Goal: Transaction & Acquisition: Purchase product/service

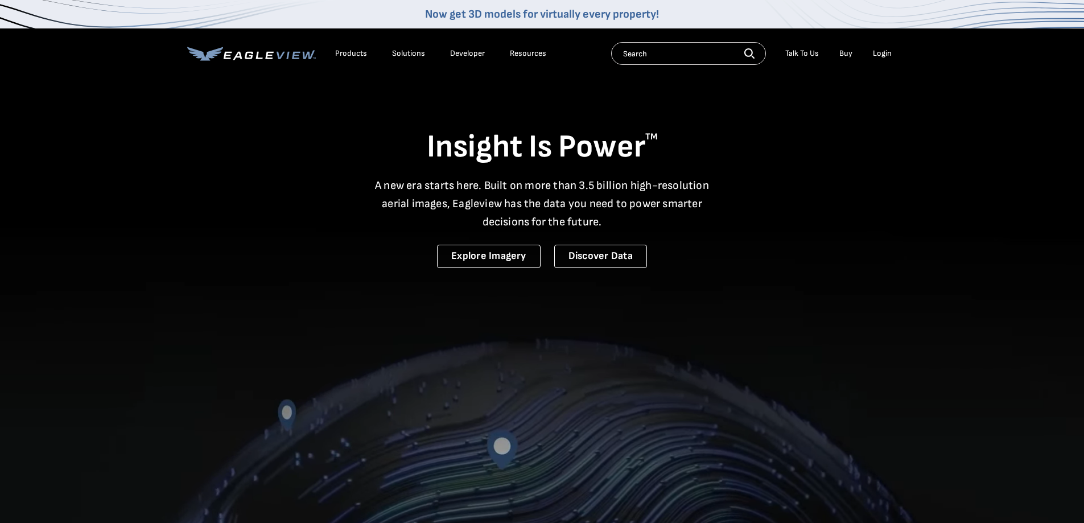
click at [882, 46] on li "Login" at bounding box center [882, 53] width 30 height 17
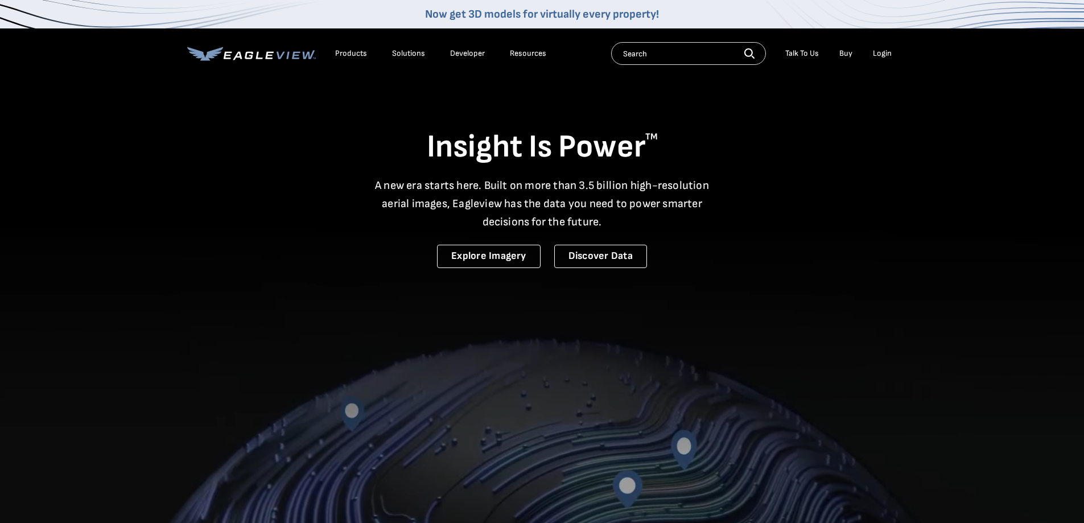
click at [881, 52] on div "Login" at bounding box center [882, 53] width 19 height 10
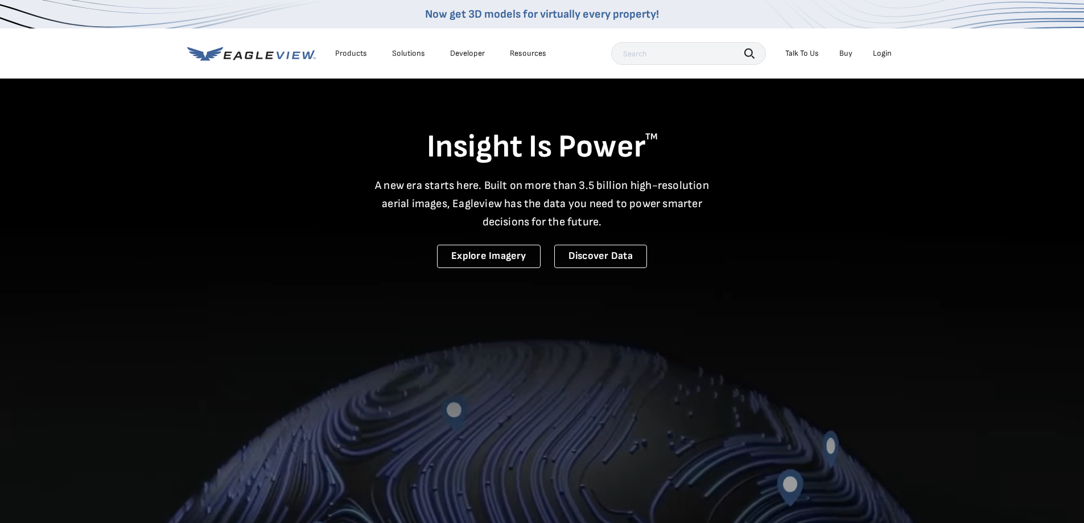
click at [880, 55] on div "Login" at bounding box center [882, 53] width 19 height 10
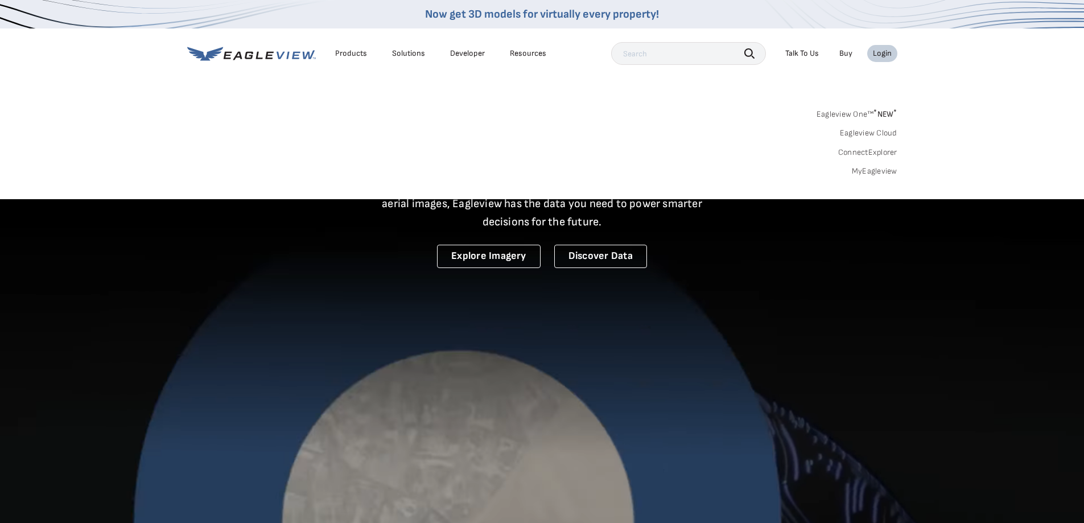
click at [880, 174] on link "MyEagleview" at bounding box center [875, 171] width 46 height 10
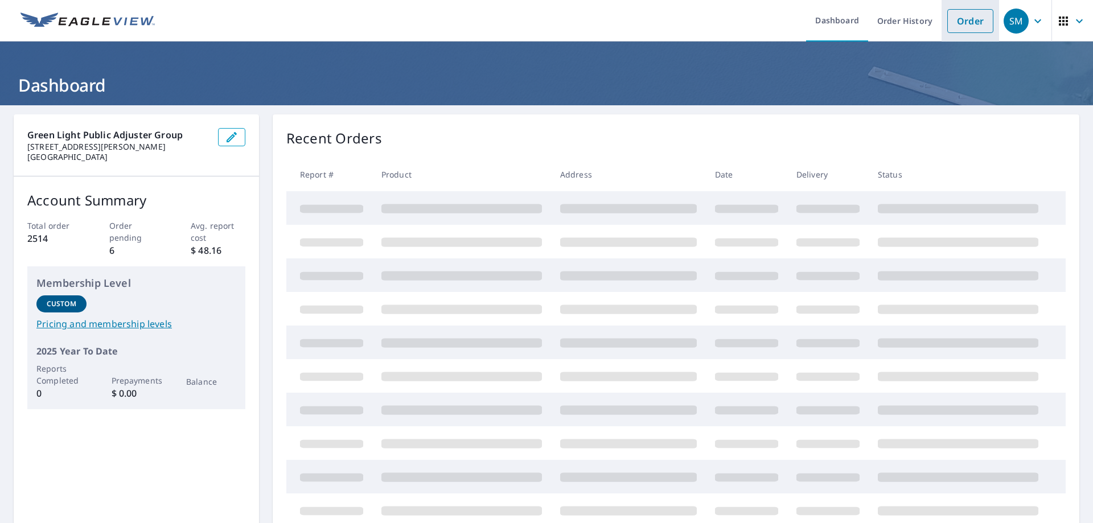
click at [954, 22] on link "Order" at bounding box center [970, 21] width 46 height 24
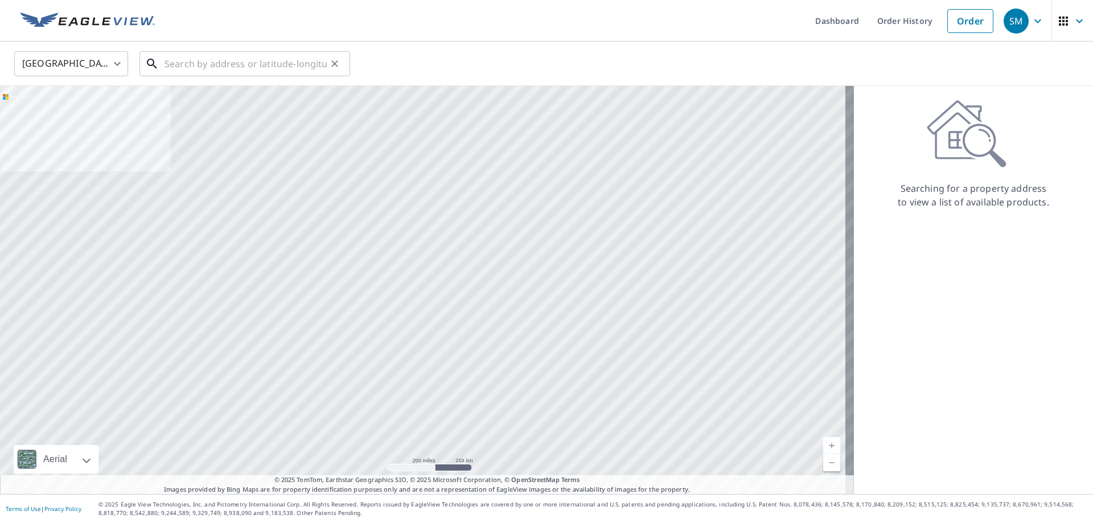
click at [257, 72] on input "text" at bounding box center [245, 64] width 162 height 32
paste input "10558 Misty Hill Road Orland Park, IL 60462"
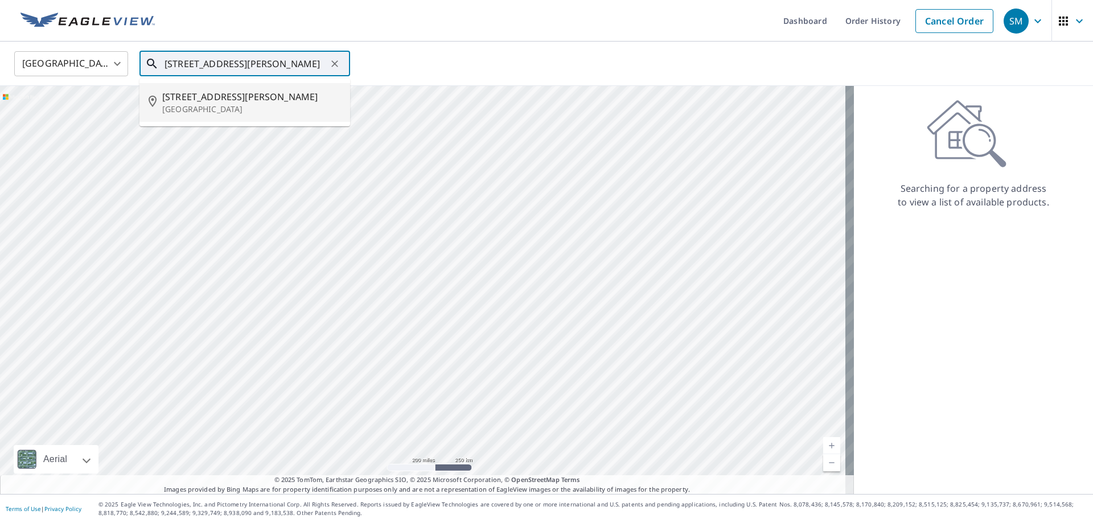
click at [246, 107] on p "Orland Park, IL 60462" at bounding box center [251, 109] width 179 height 11
type input "10558 Misty Hill Rd Orland Park, IL 60462"
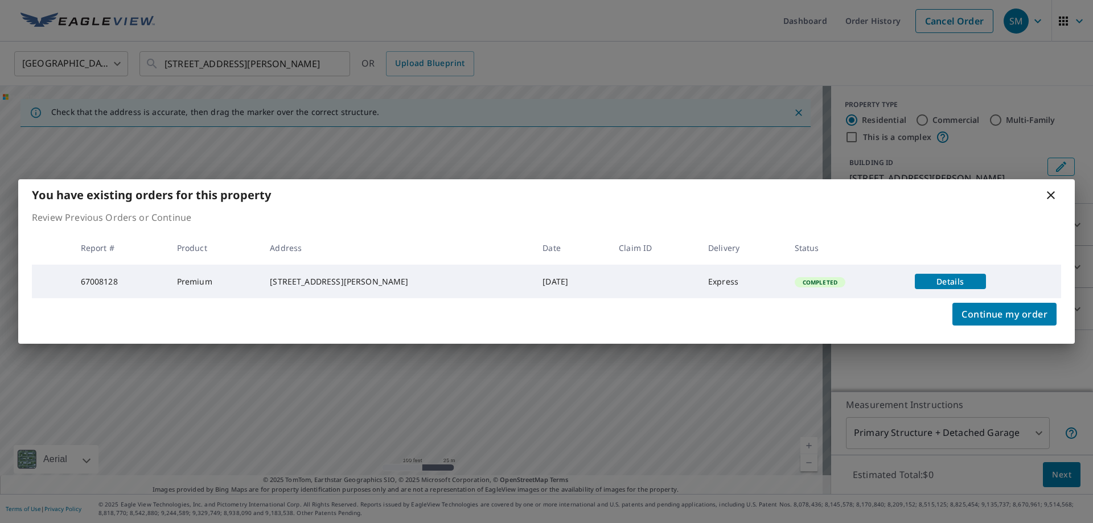
click at [969, 279] on span "Details" at bounding box center [949, 281] width 57 height 11
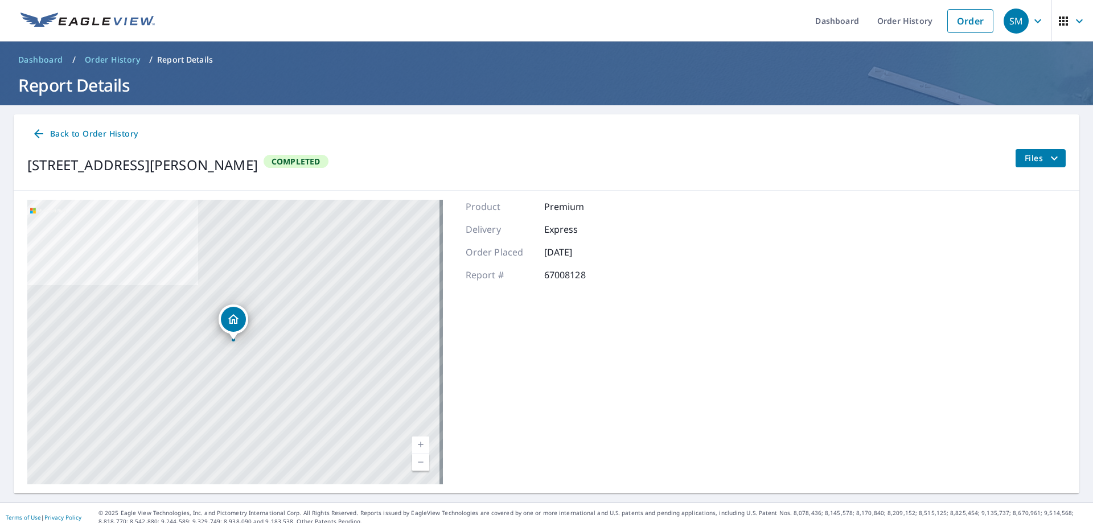
drag, startPoint x: 1066, startPoint y: 162, endPoint x: 1043, endPoint y: 157, distance: 24.4
click at [1064, 162] on div "Back to Order History 10558 Misty Hill Rd Orland Park, IL 60462 Completed Files" at bounding box center [546, 152] width 1065 height 76
click at [1047, 157] on icon "filesDropdownBtn-67008128" at bounding box center [1054, 158] width 14 height 14
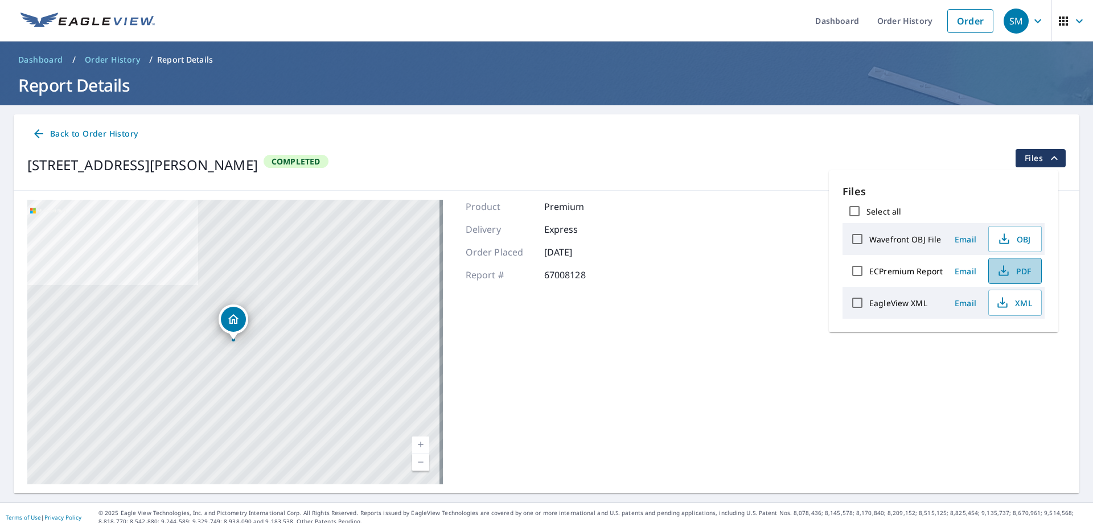
click at [1008, 271] on icon "button" at bounding box center [1003, 271] width 14 height 14
click at [760, 337] on div "10558 Misty Hill Rd Orland Park, IL 60462 Aerial Road A standard road map Aeria…" at bounding box center [546, 342] width 1065 height 303
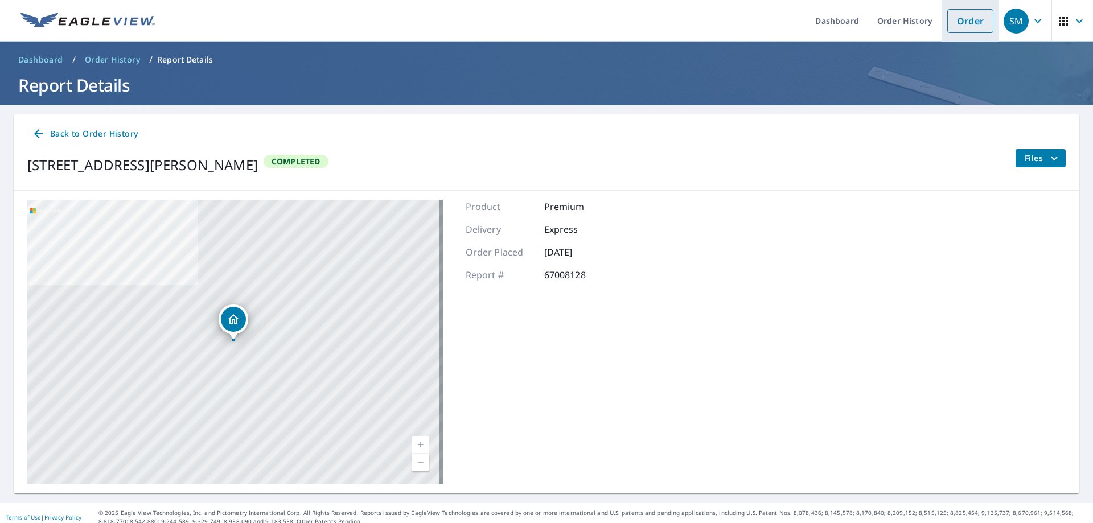
click at [966, 16] on link "Order" at bounding box center [970, 21] width 46 height 24
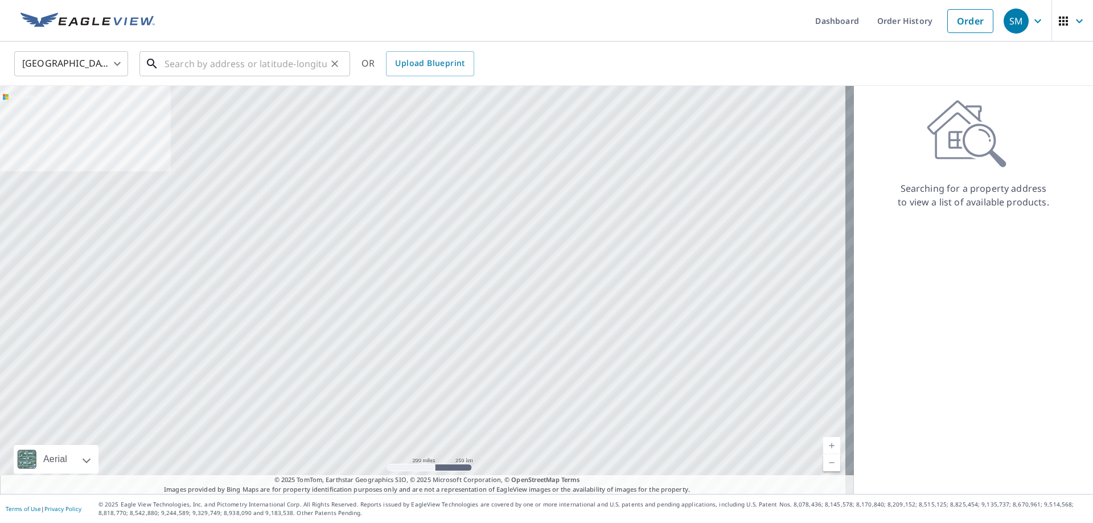
click at [259, 73] on input "text" at bounding box center [245, 64] width 162 height 32
paste input "10523 Misty Hill Road Orland Park, IL 60462"
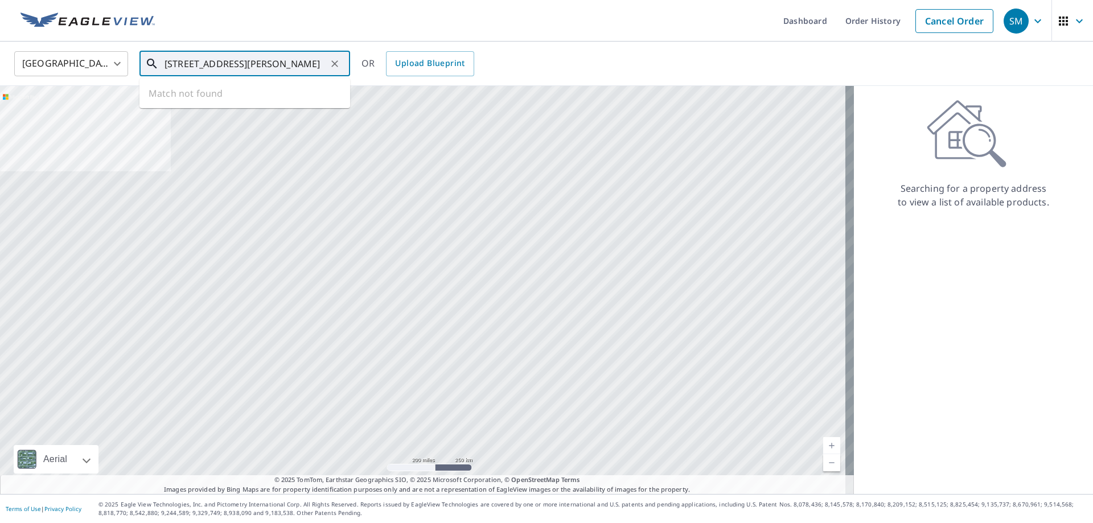
scroll to position [0, 27]
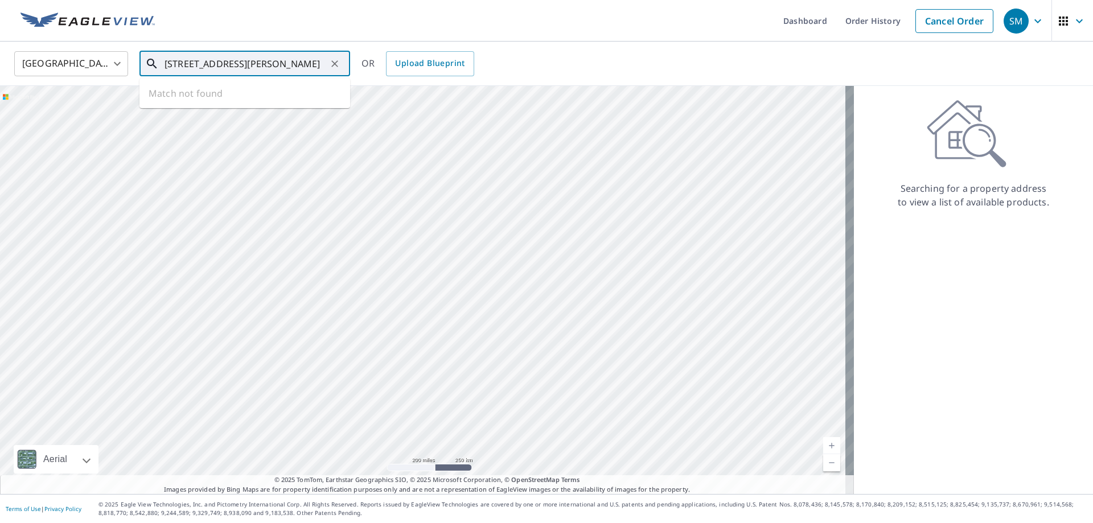
click at [235, 60] on input "10523 Misty Hill Road Orland Park, IL 60462" at bounding box center [245, 64] width 162 height 32
drag, startPoint x: 235, startPoint y: 60, endPoint x: 129, endPoint y: 64, distance: 106.5
click at [129, 64] on div "United States US ​ 10523 Misty Hill Road Orland Park, IL 60462 ​ Match not foun…" at bounding box center [542, 63] width 1073 height 27
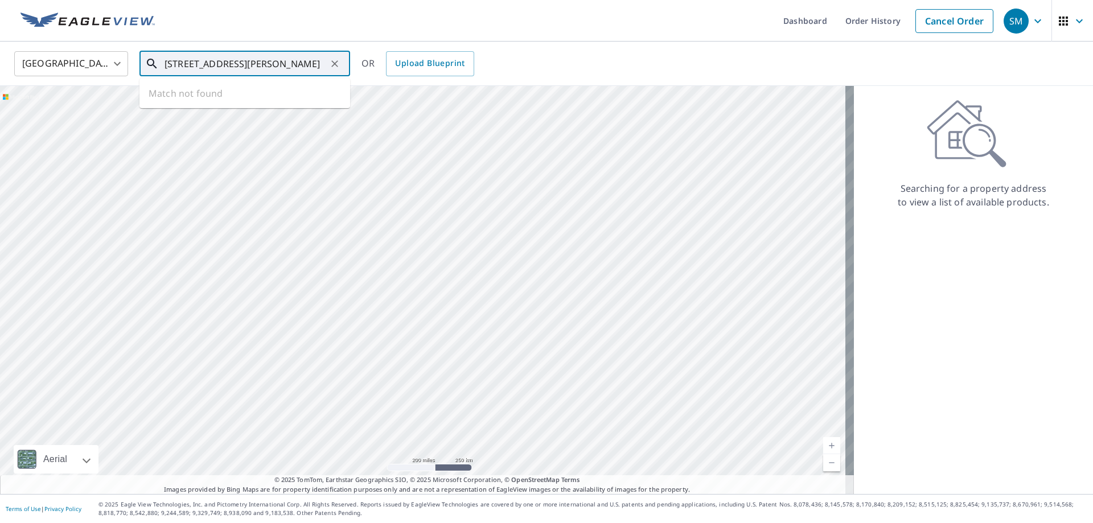
click at [219, 61] on input "10523 Misty Hill Road Orland Park, IL 60462" at bounding box center [245, 64] width 162 height 32
type input "10523 Misty Hill Road Orland Park, IL 60462"
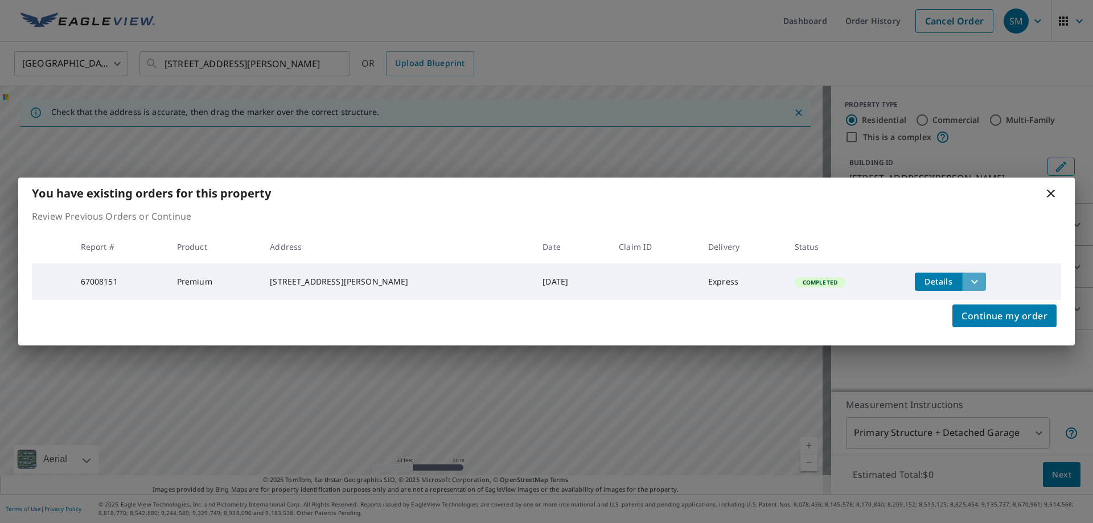
click at [971, 276] on icon "filesDropdownBtn-67008151" at bounding box center [974, 282] width 14 height 14
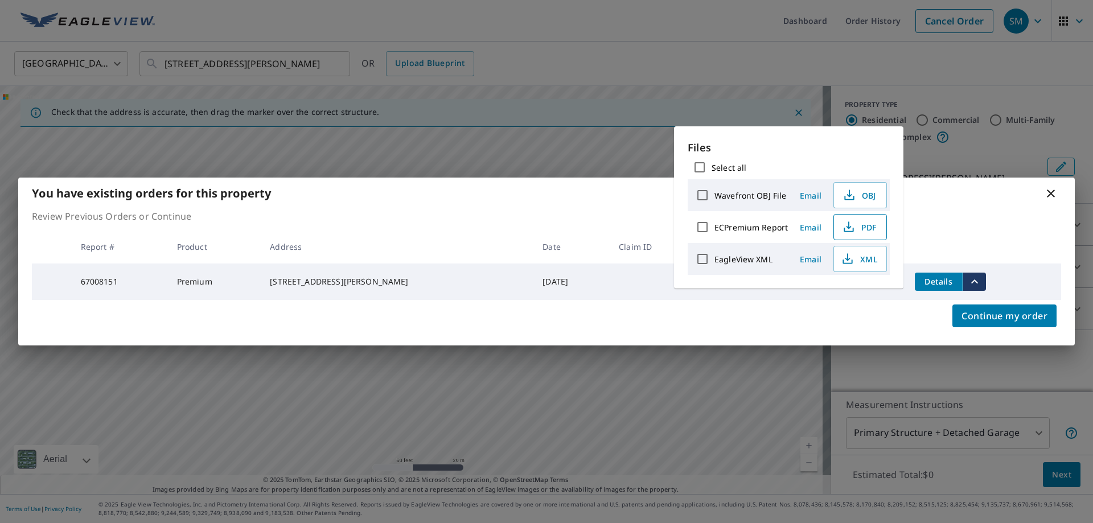
click at [855, 228] on span "PDF" at bounding box center [859, 227] width 36 height 14
click at [542, 96] on div "You have existing orders for this property Review Previous Orders or Continue R…" at bounding box center [546, 261] width 1093 height 523
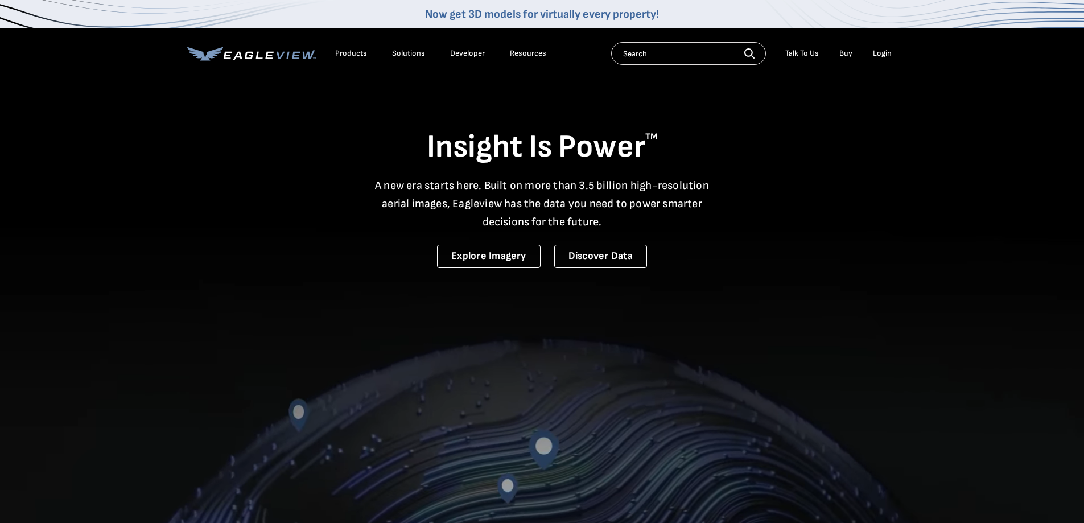
click at [883, 56] on div "Login" at bounding box center [882, 53] width 19 height 10
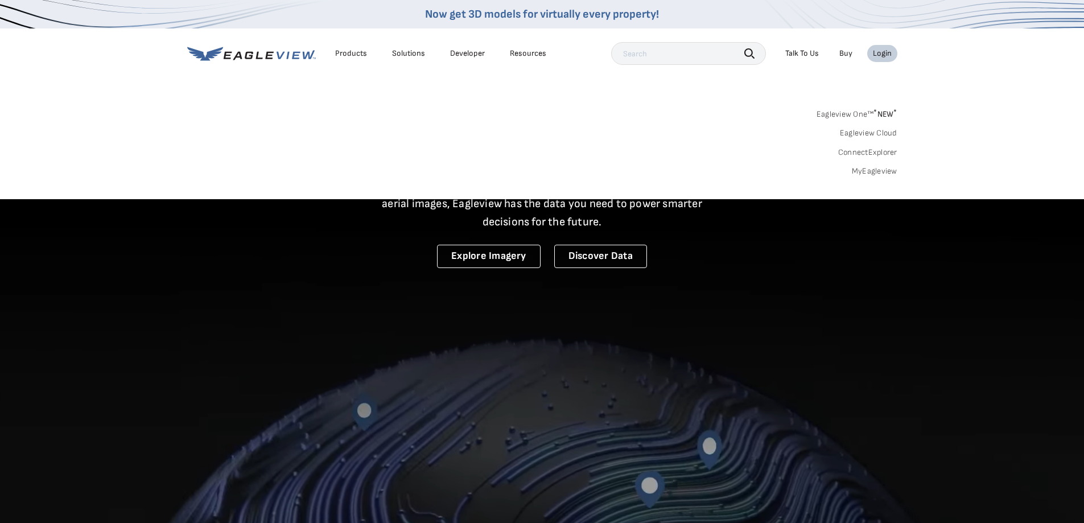
drag, startPoint x: 866, startPoint y: 164, endPoint x: 870, endPoint y: 171, distance: 7.9
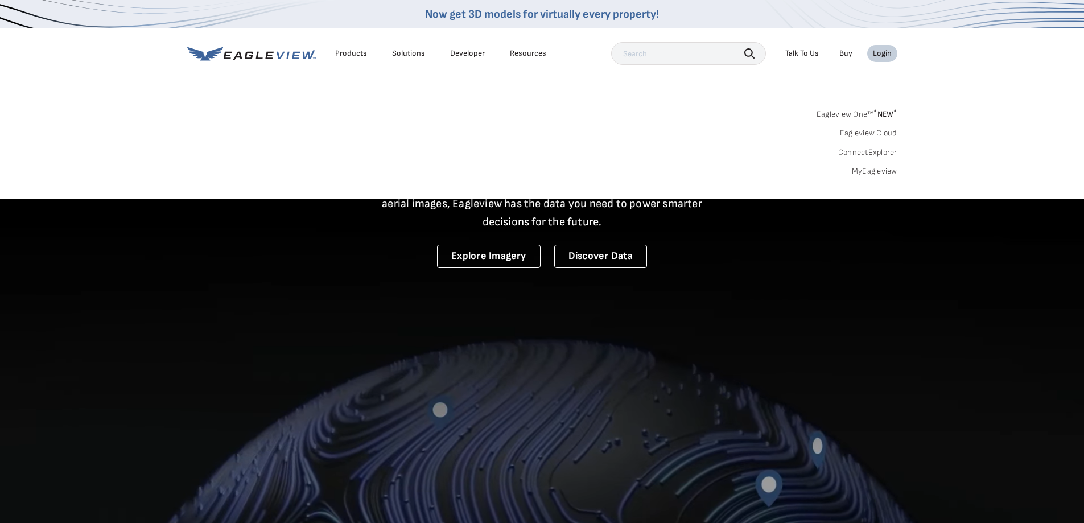
click at [866, 164] on div "Eagleview One™ * NEW * Eagleview Cloud ConnectExplorer MyEagleview" at bounding box center [542, 141] width 710 height 71
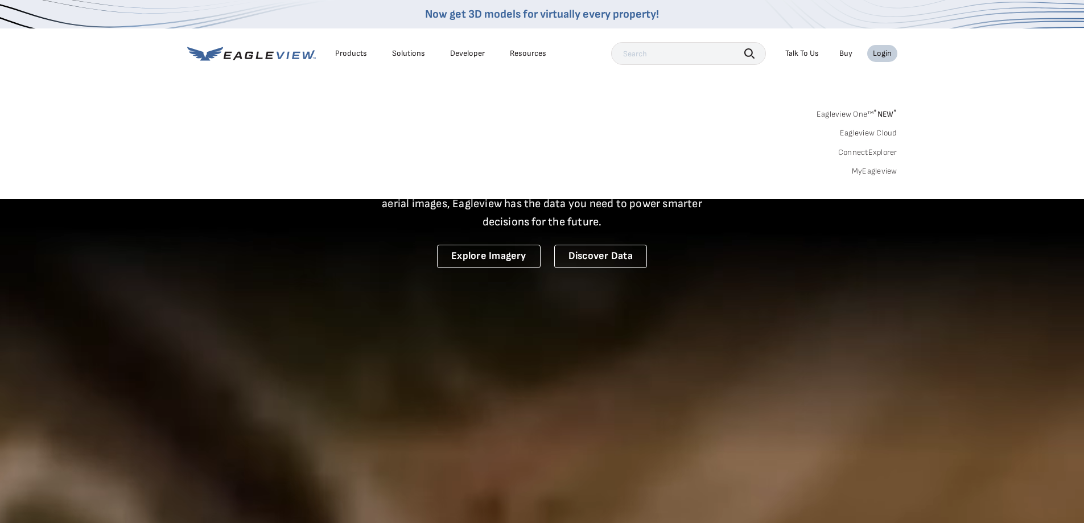
click at [872, 175] on link "MyEagleview" at bounding box center [875, 171] width 46 height 10
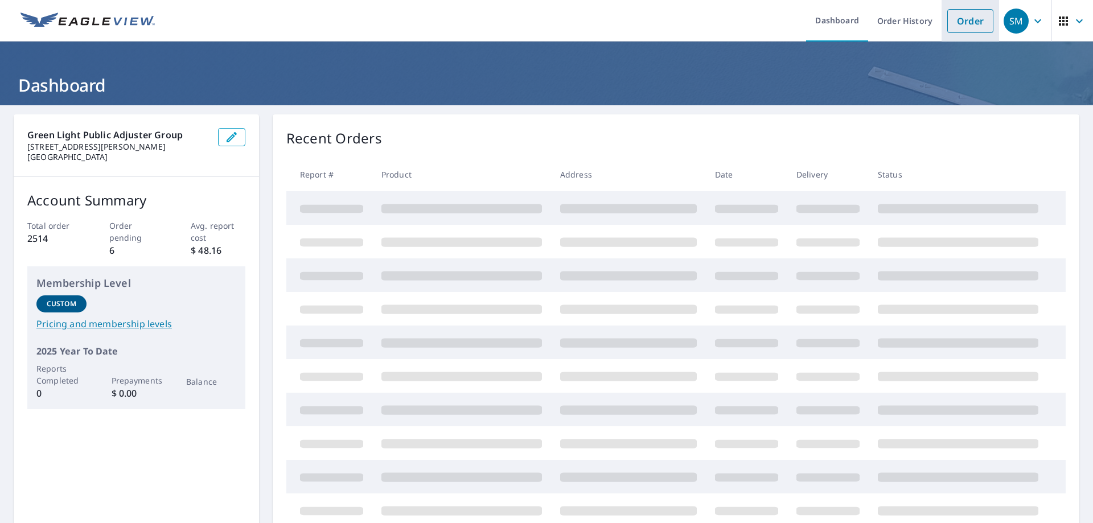
click at [972, 18] on link "Order" at bounding box center [970, 21] width 46 height 24
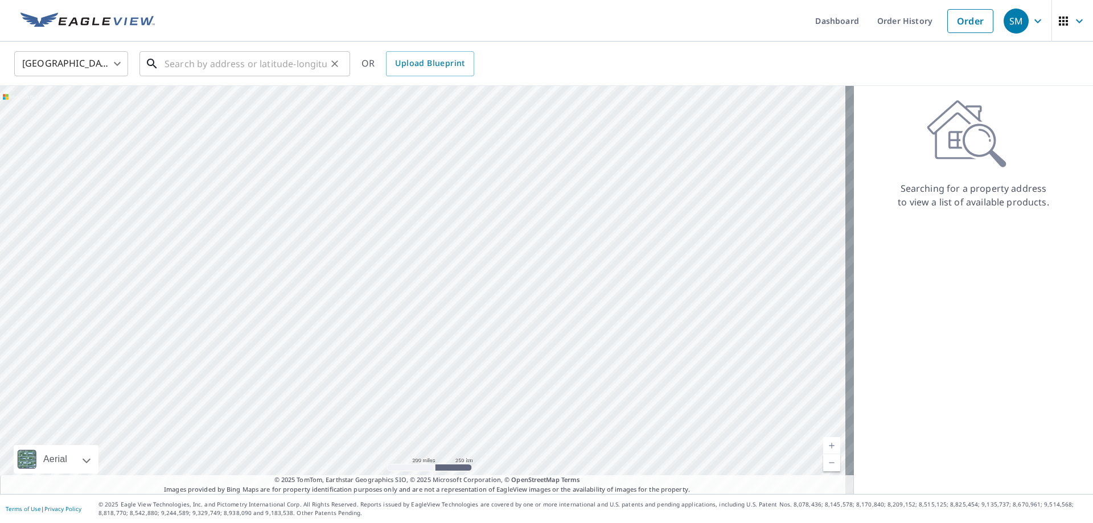
click at [234, 60] on input "text" at bounding box center [245, 64] width 162 height 32
paste input "127 Hobbs Avenue Joliet, IL 60433"
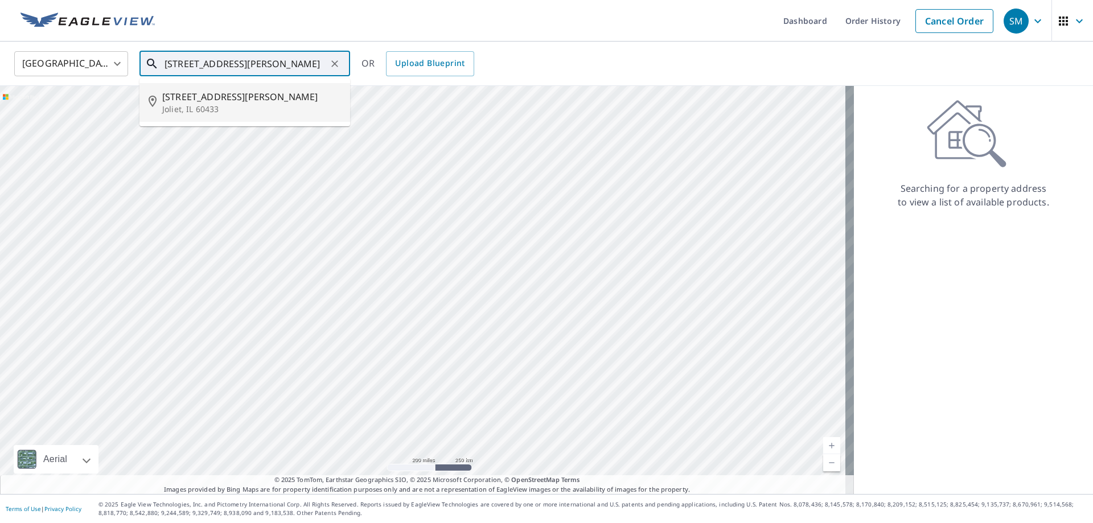
click at [231, 95] on span "127 Hobbs Ave" at bounding box center [251, 97] width 179 height 14
type input "127 Hobbs Ave Joliet, IL 60433"
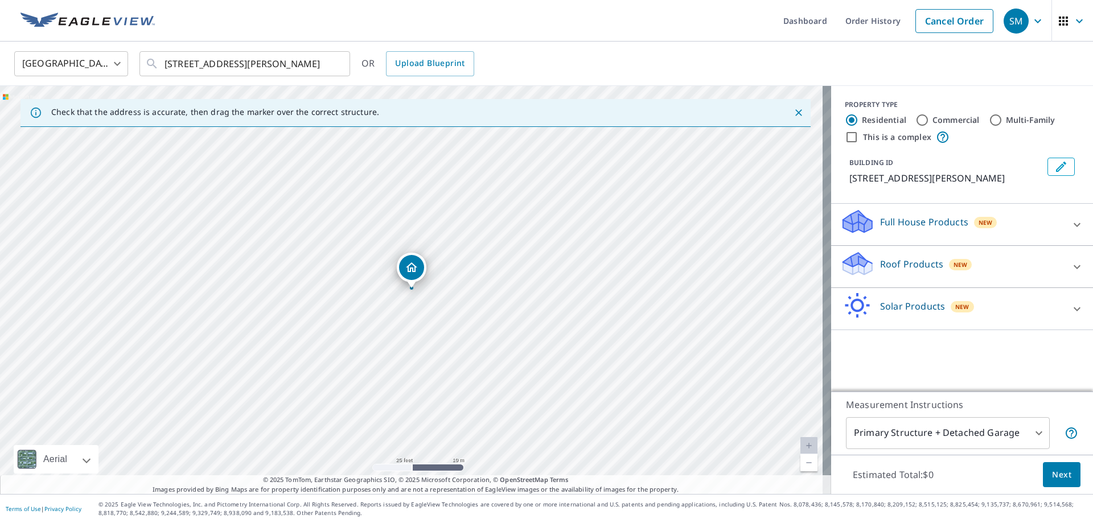
click at [907, 261] on p "Roof Products" at bounding box center [911, 264] width 63 height 14
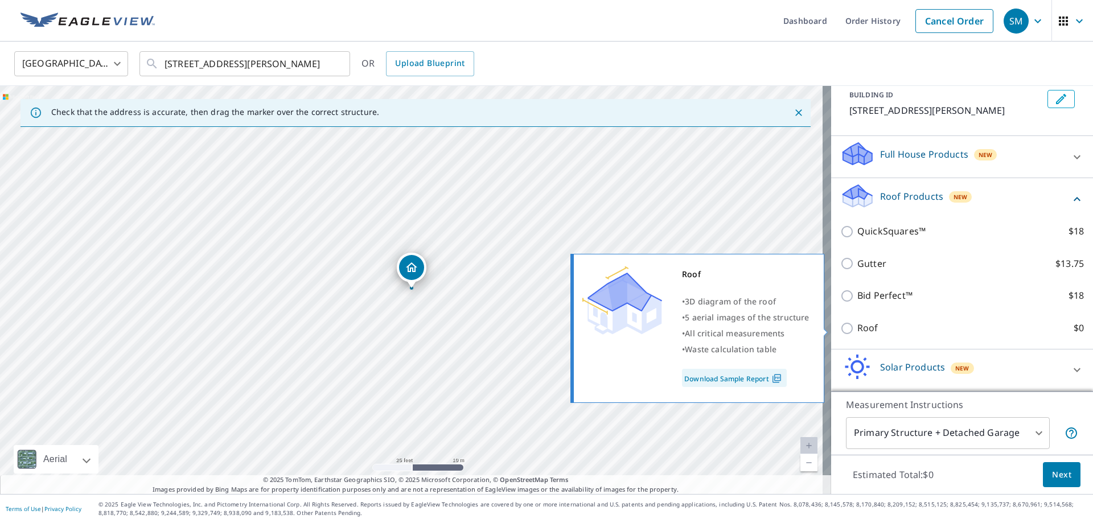
click at [857, 324] on p "Roof" at bounding box center [867, 328] width 21 height 14
click at [854, 324] on input "Roof $0" at bounding box center [848, 329] width 17 height 14
checkbox input "true"
type input "3"
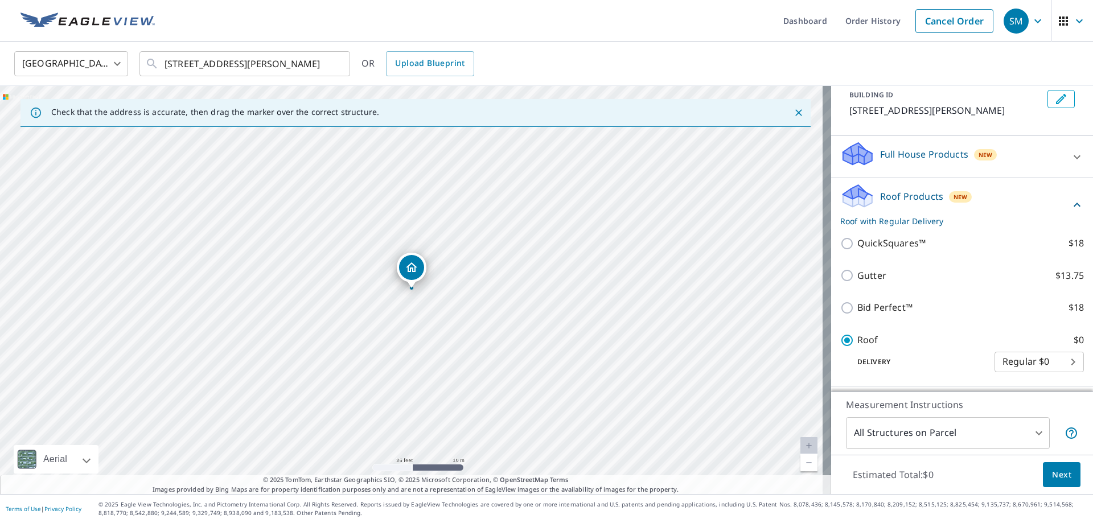
click at [1059, 469] on span "Next" at bounding box center [1061, 475] width 19 height 14
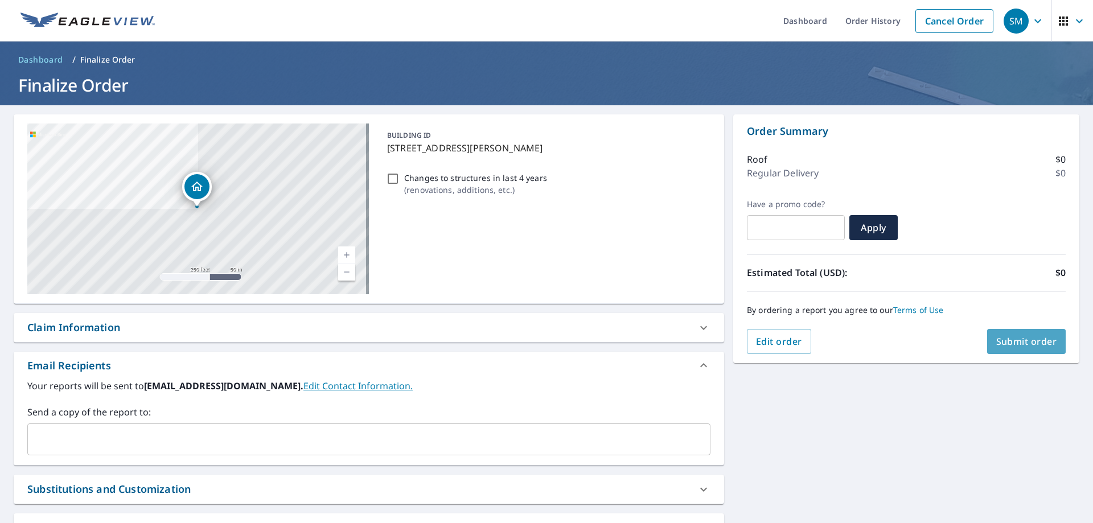
click at [1028, 346] on span "Submit order" at bounding box center [1026, 341] width 61 height 13
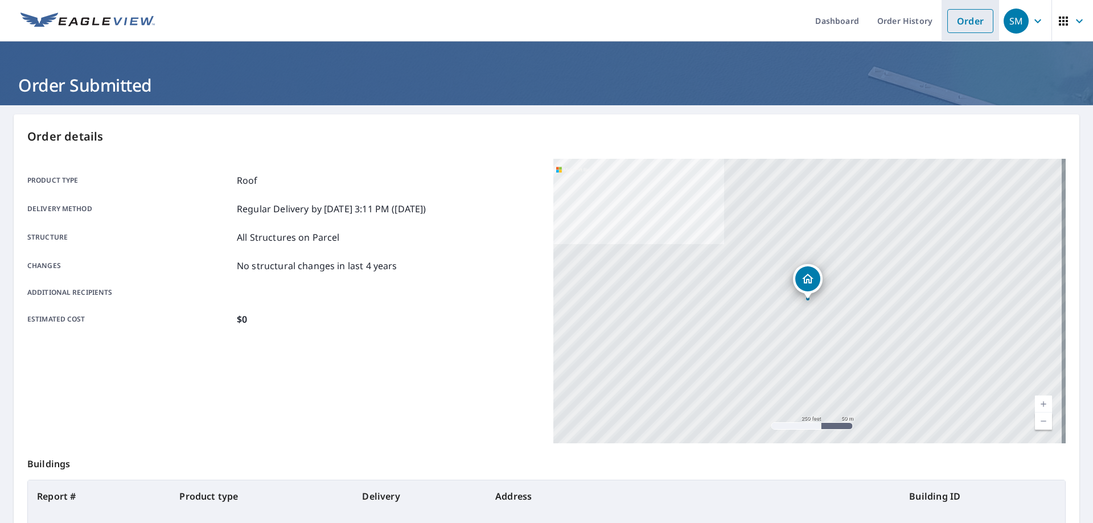
click at [969, 13] on link "Order" at bounding box center [970, 21] width 46 height 24
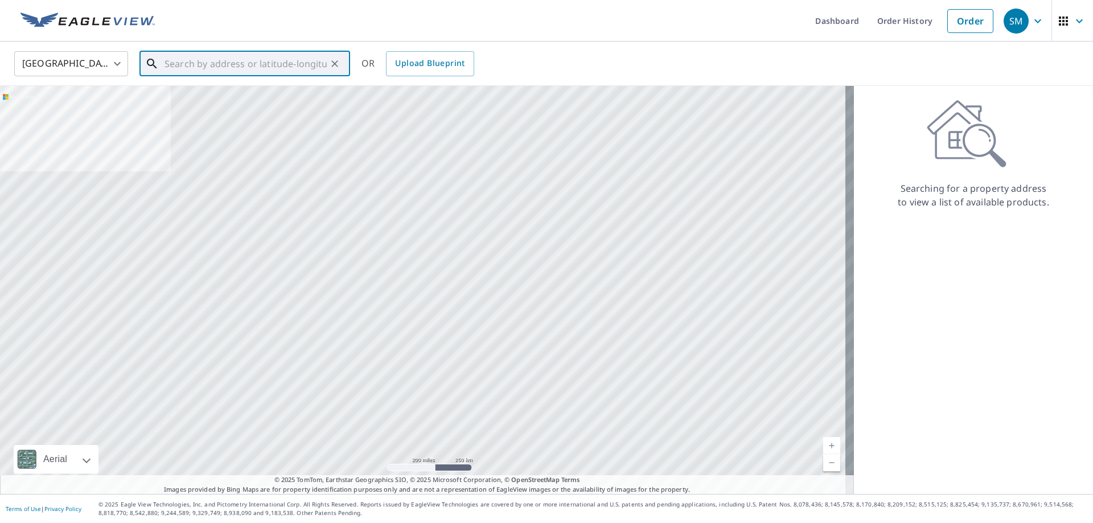
click at [278, 61] on input "text" at bounding box center [245, 64] width 162 height 32
paste input "134 Singletree Road Orland Park, IL 60467"
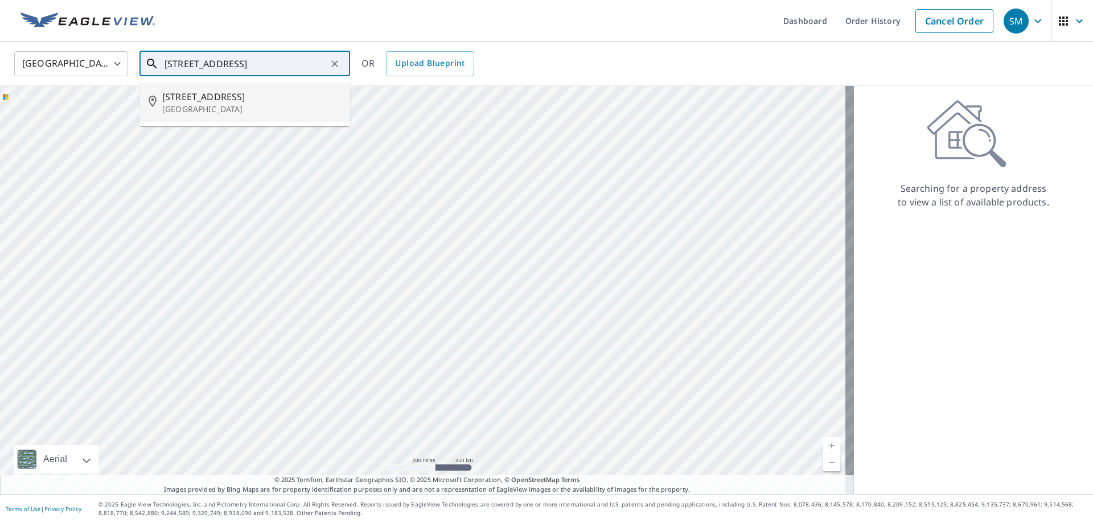
click at [256, 102] on span "134 Singletree Rd" at bounding box center [251, 97] width 179 height 14
type input "134 Singletree Rd Orland Park, IL 60467"
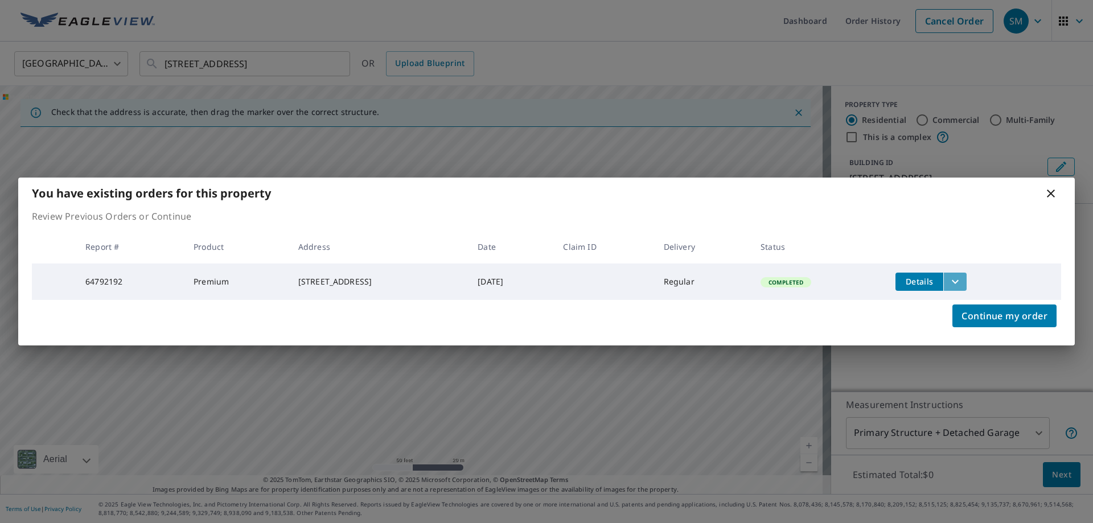
click at [962, 282] on icon "filesDropdownBtn-64792192" at bounding box center [955, 282] width 14 height 14
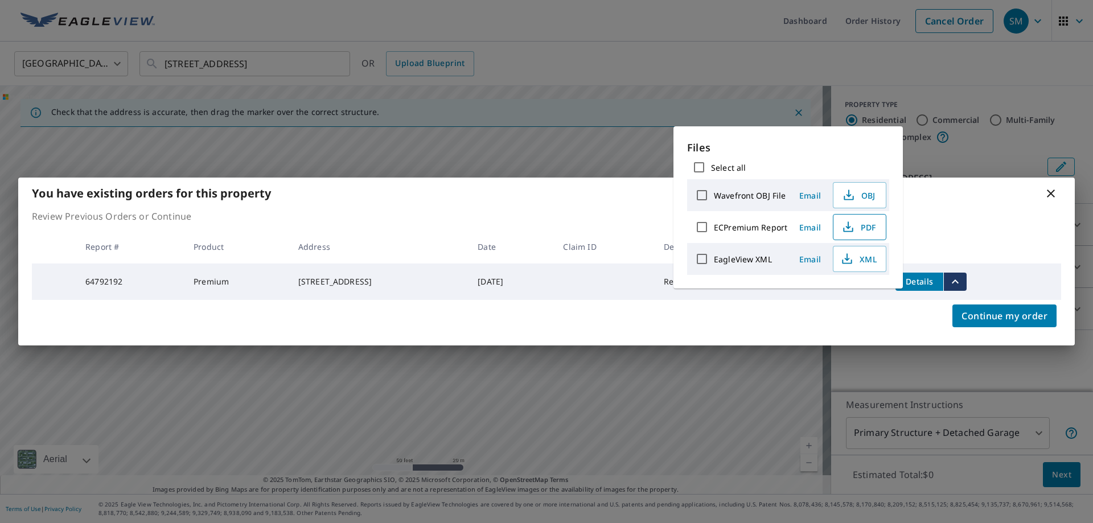
click at [849, 226] on icon "button" at bounding box center [848, 227] width 14 height 14
click at [520, 400] on div "You have existing orders for this property Review Previous Orders or Continue R…" at bounding box center [546, 261] width 1093 height 523
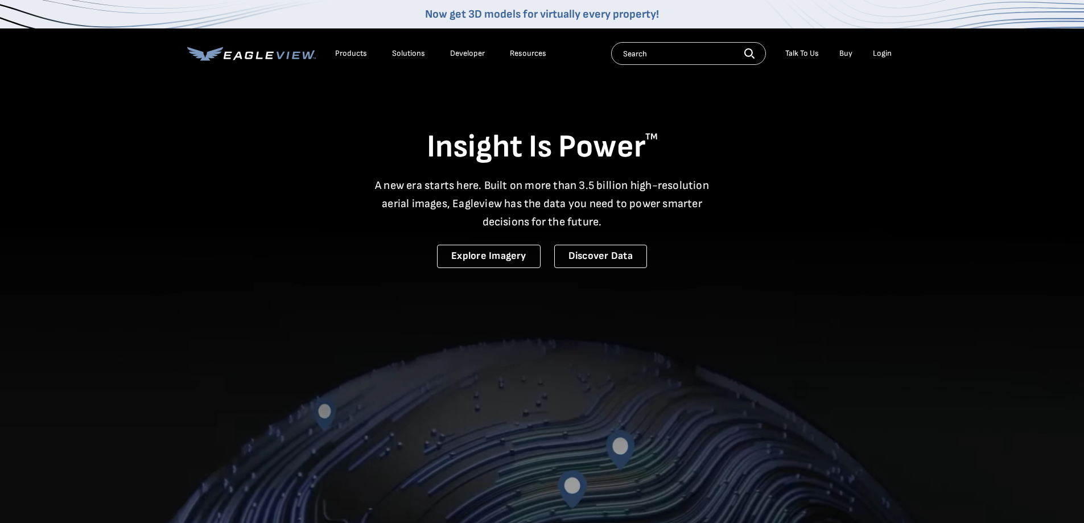
click at [878, 56] on div "Login" at bounding box center [882, 53] width 19 height 10
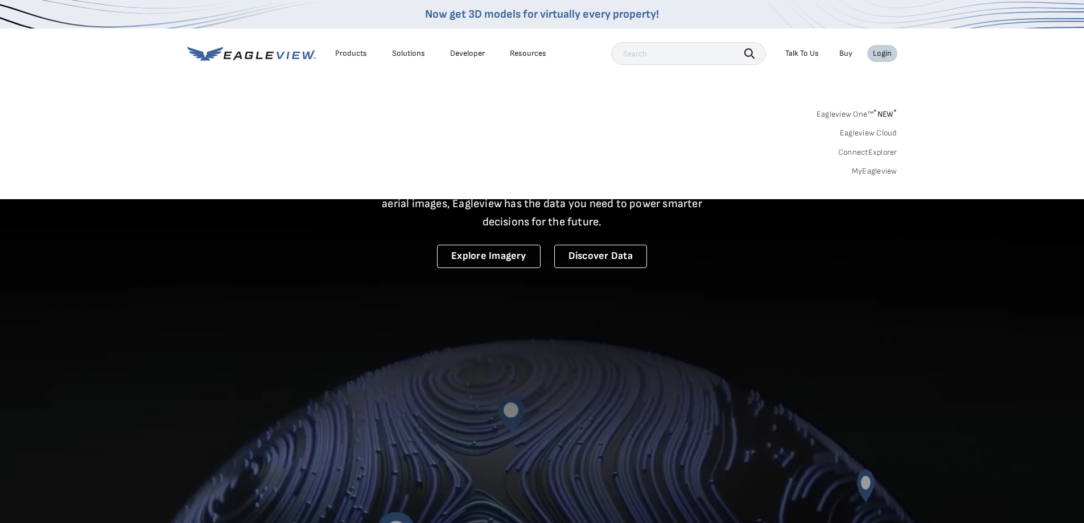
click at [882, 170] on link "MyEagleview" at bounding box center [875, 171] width 46 height 10
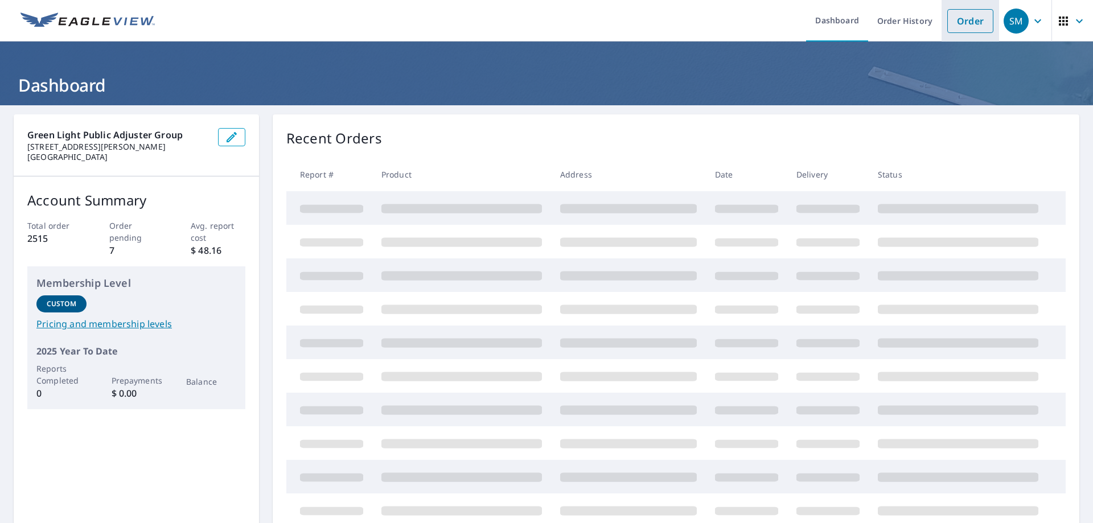
click at [951, 17] on link "Order" at bounding box center [970, 21] width 46 height 24
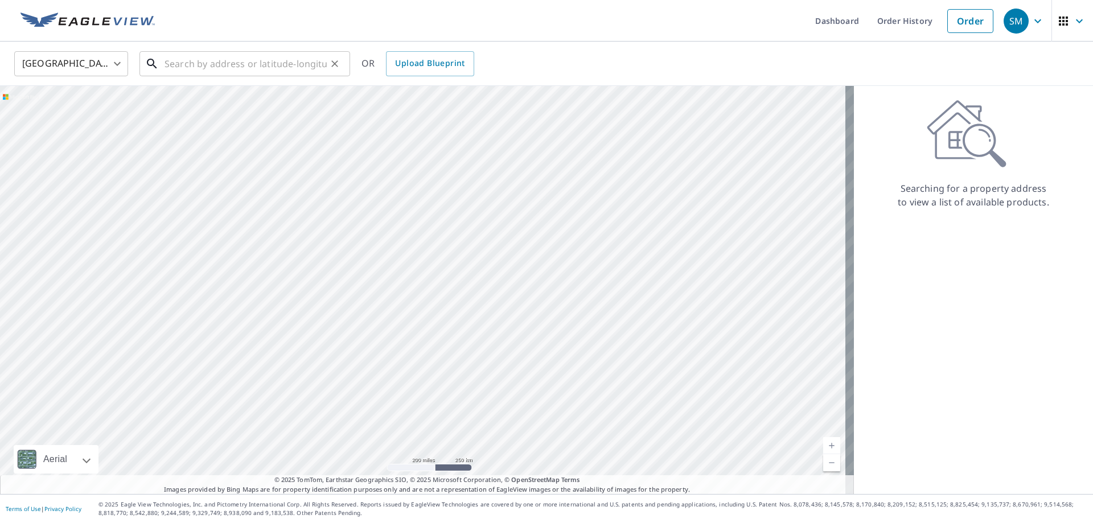
click at [269, 59] on input "text" at bounding box center [245, 64] width 162 height 32
paste input "127 Hobbs Avenue Joliet, IL 60433"
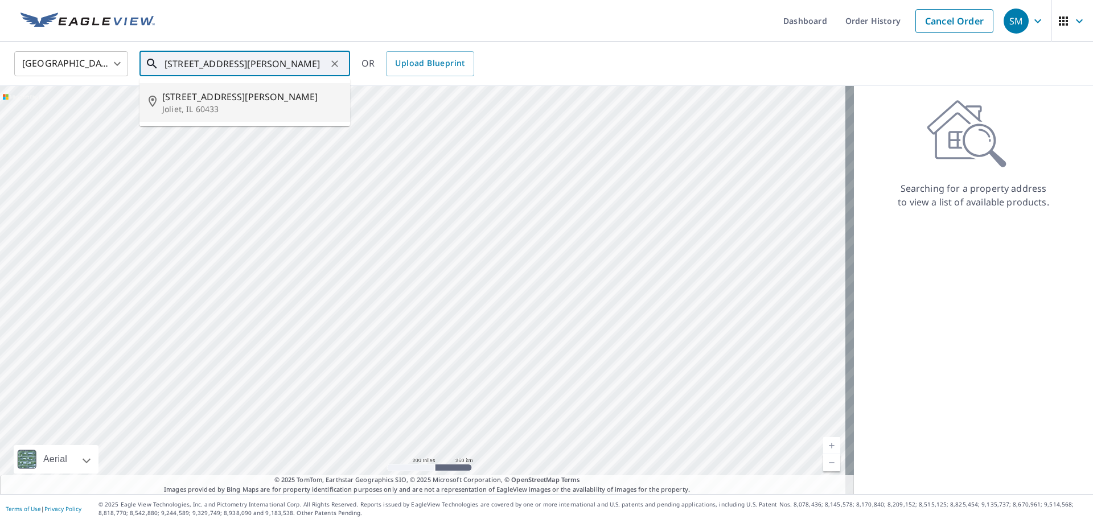
click at [231, 100] on span "127 Hobbs Ave" at bounding box center [251, 97] width 179 height 14
type input "127 Hobbs Ave Joliet, IL 60433"
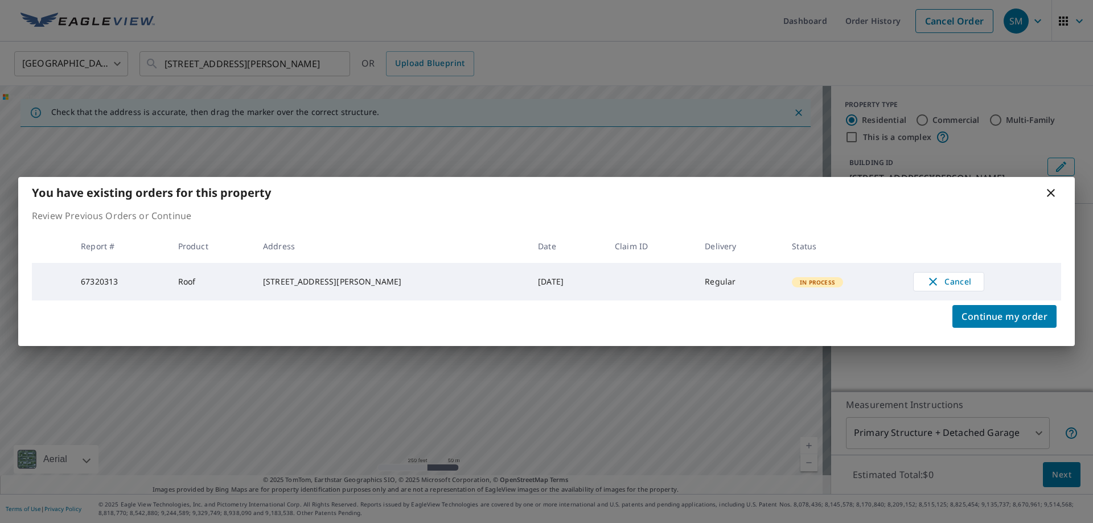
click at [1047, 195] on icon at bounding box center [1051, 193] width 14 height 14
